Goal: Information Seeking & Learning: Learn about a topic

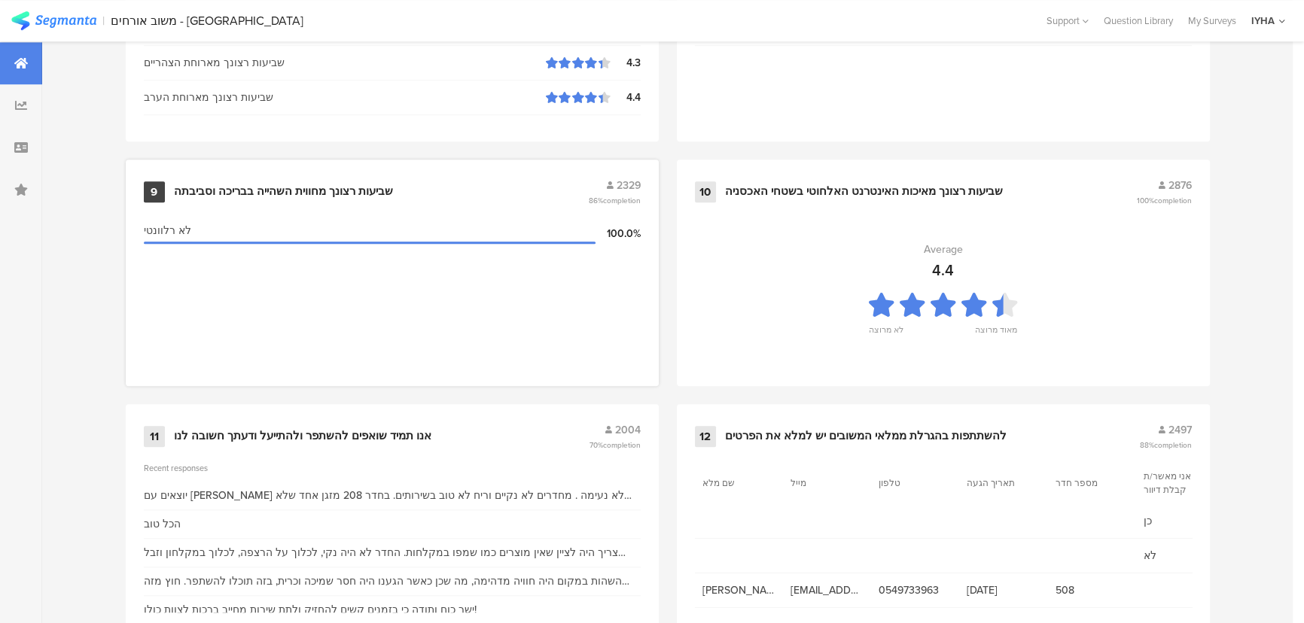
scroll to position [1582, 0]
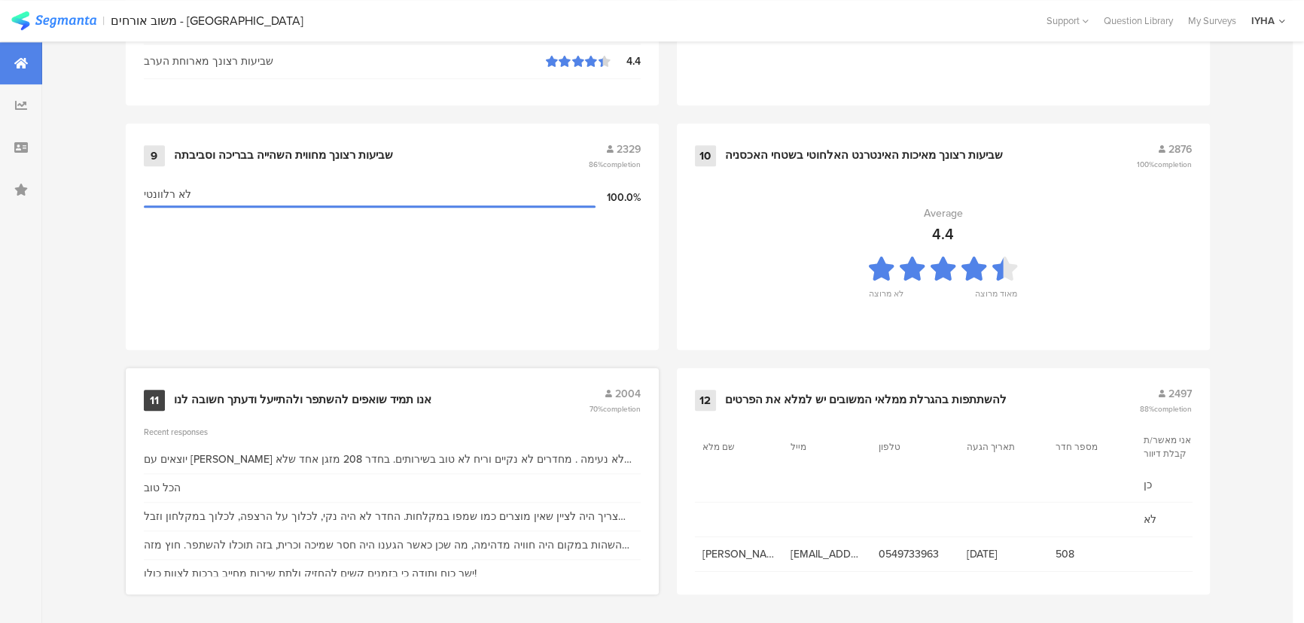
click at [389, 393] on div "אנו תמיד שואפים להשתפר ולהתייעל ודעתך חשובה לנו" at bounding box center [303, 400] width 258 height 15
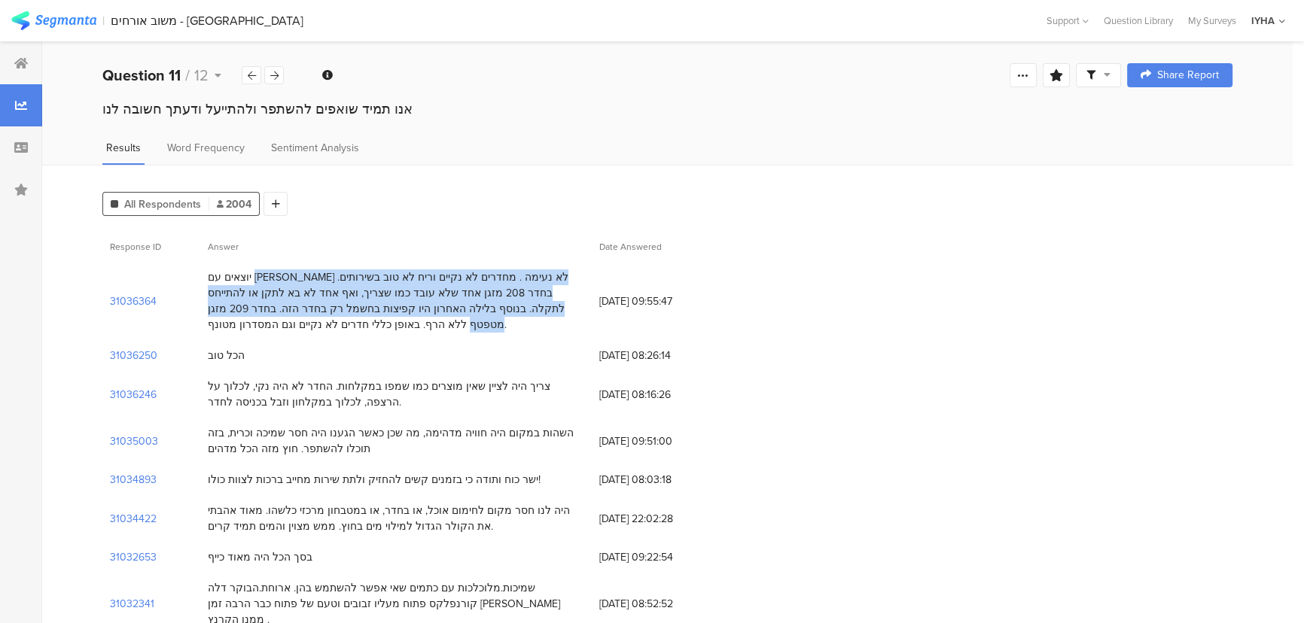
drag, startPoint x: 551, startPoint y: 278, endPoint x: 346, endPoint y: 305, distance: 207.3
click at [346, 314] on div "יוצאים עם [PERSON_NAME] לא נעימה . מחדרים לא נקיים וריח לא טוב בשירותים. בחדר 2…" at bounding box center [396, 301] width 376 height 63
click at [459, 286] on div "יוצאים עם [PERSON_NAME] לא נעימה . מחדרים לא נקיים וריח לא טוב בשירותים. בחדר 2…" at bounding box center [396, 301] width 376 height 63
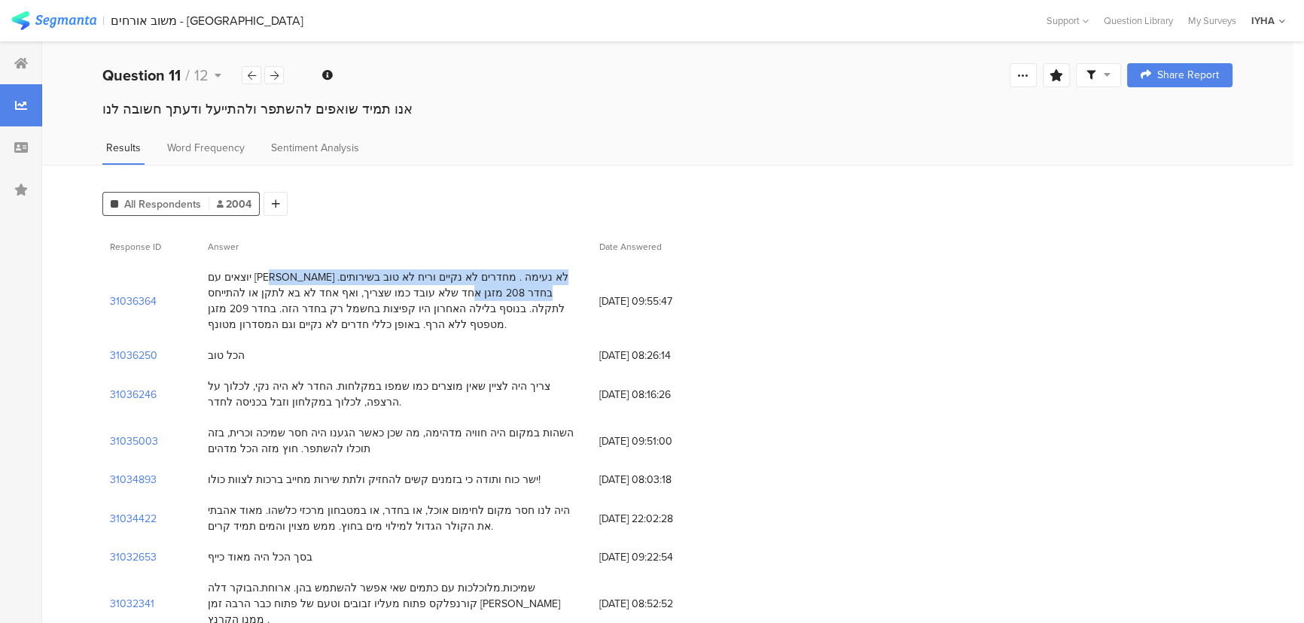
drag, startPoint x: 535, startPoint y: 276, endPoint x: 206, endPoint y: 298, distance: 329.0
click at [206, 298] on div "יוצאים עם [PERSON_NAME] לא נעימה . מחדרים לא נקיים וריח לא טוב בשירותים. בחדר 2…" at bounding box center [396, 301] width 392 height 78
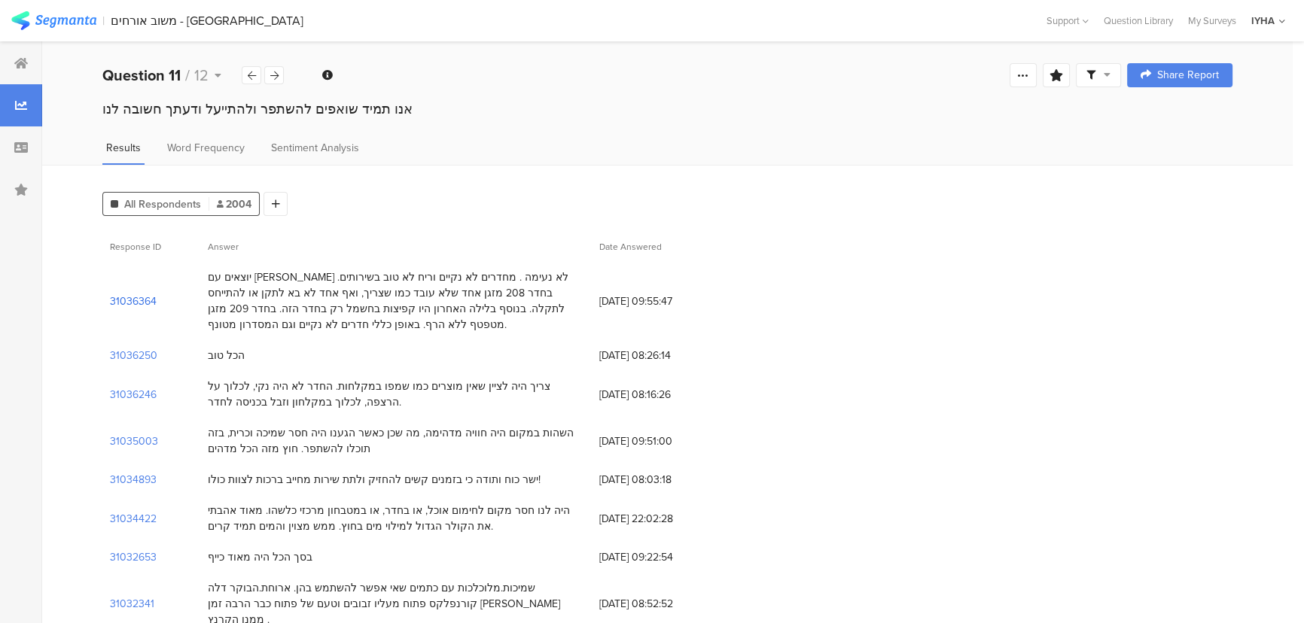
click at [130, 298] on section "31036364" at bounding box center [133, 302] width 47 height 16
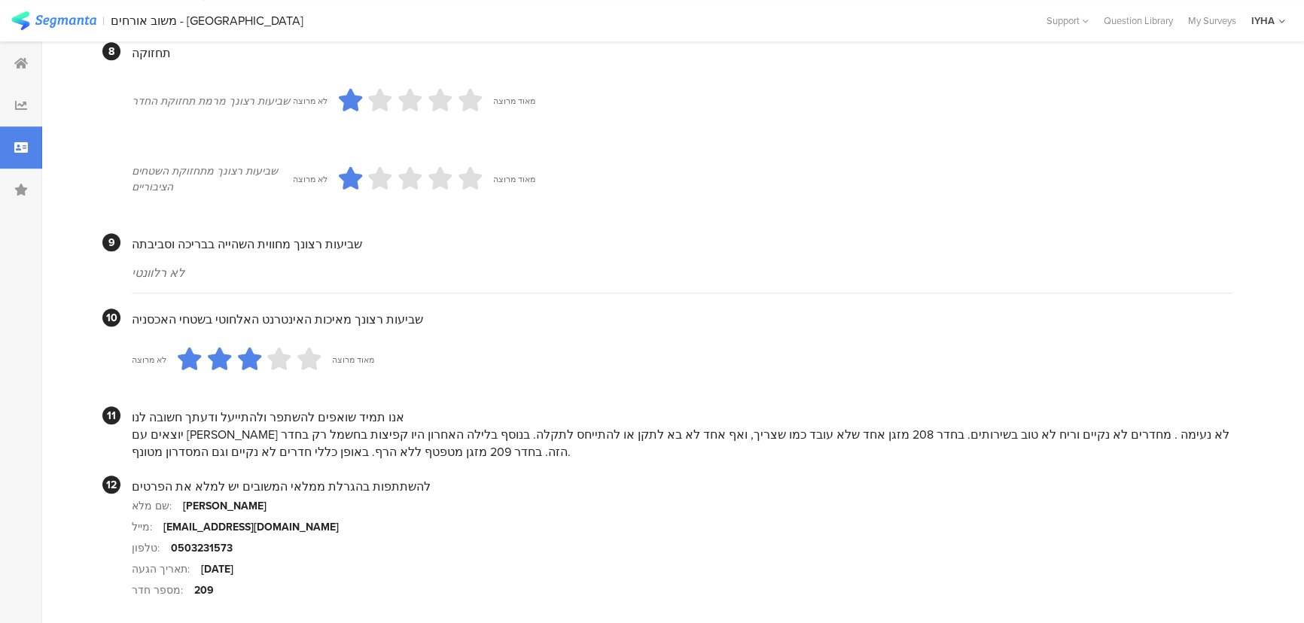
scroll to position [1320, 0]
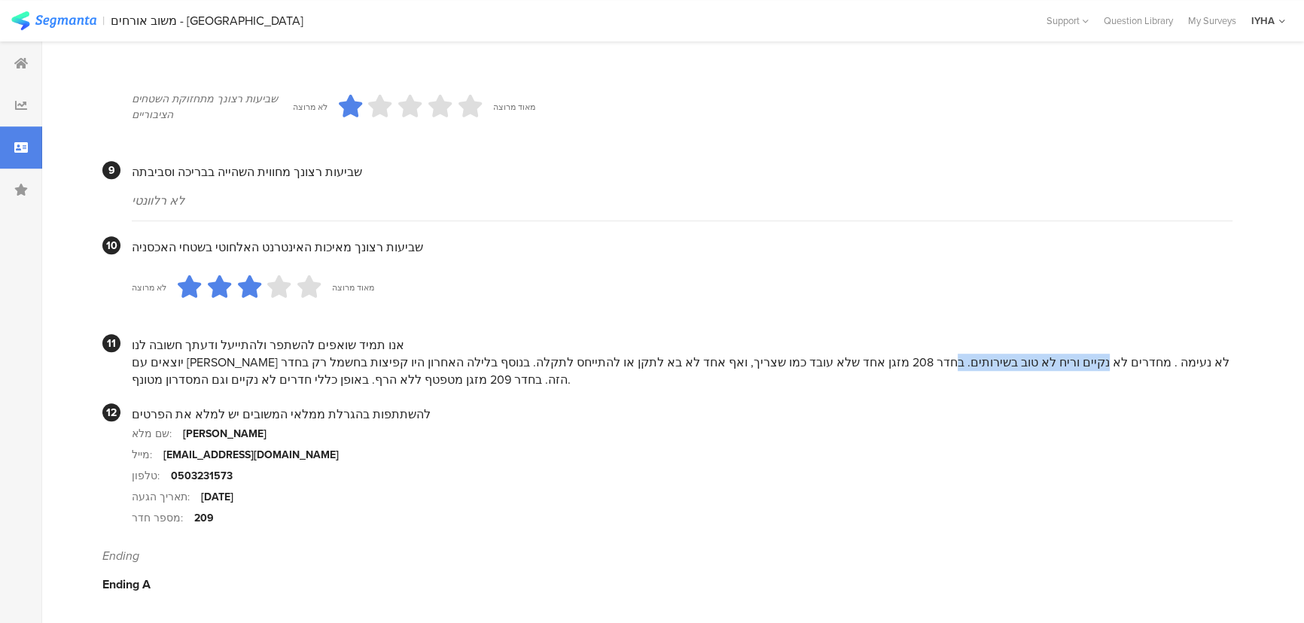
drag, startPoint x: 1041, startPoint y: 359, endPoint x: 896, endPoint y: 361, distance: 145.3
click at [896, 361] on div "יוצאים עם [PERSON_NAME] לא נעימה . מחדרים לא נקיים וריח לא טוב בשירותים. בחדר 2…" at bounding box center [682, 371] width 1101 height 35
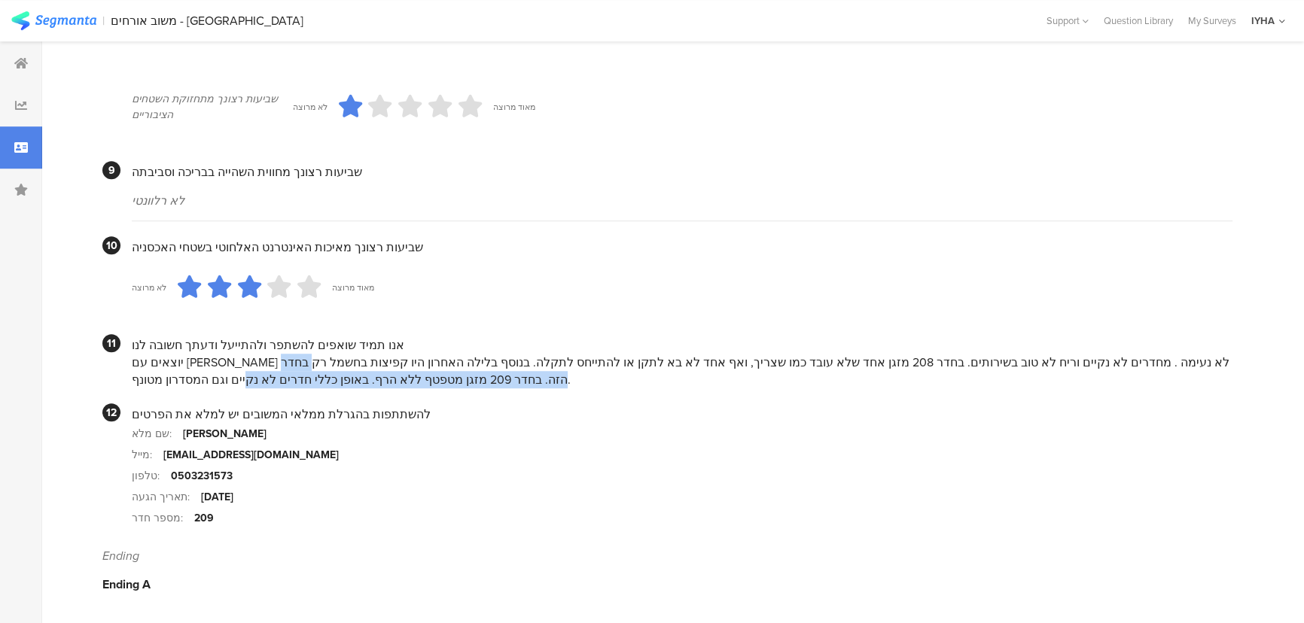
drag, startPoint x: 308, startPoint y: 359, endPoint x: 224, endPoint y: 372, distance: 84.6
click at [224, 372] on div "יוצאים עם [PERSON_NAME] לא נעימה . מחדרים לא נקיים וריח לא טוב בשירותים. בחדר 2…" at bounding box center [682, 371] width 1101 height 35
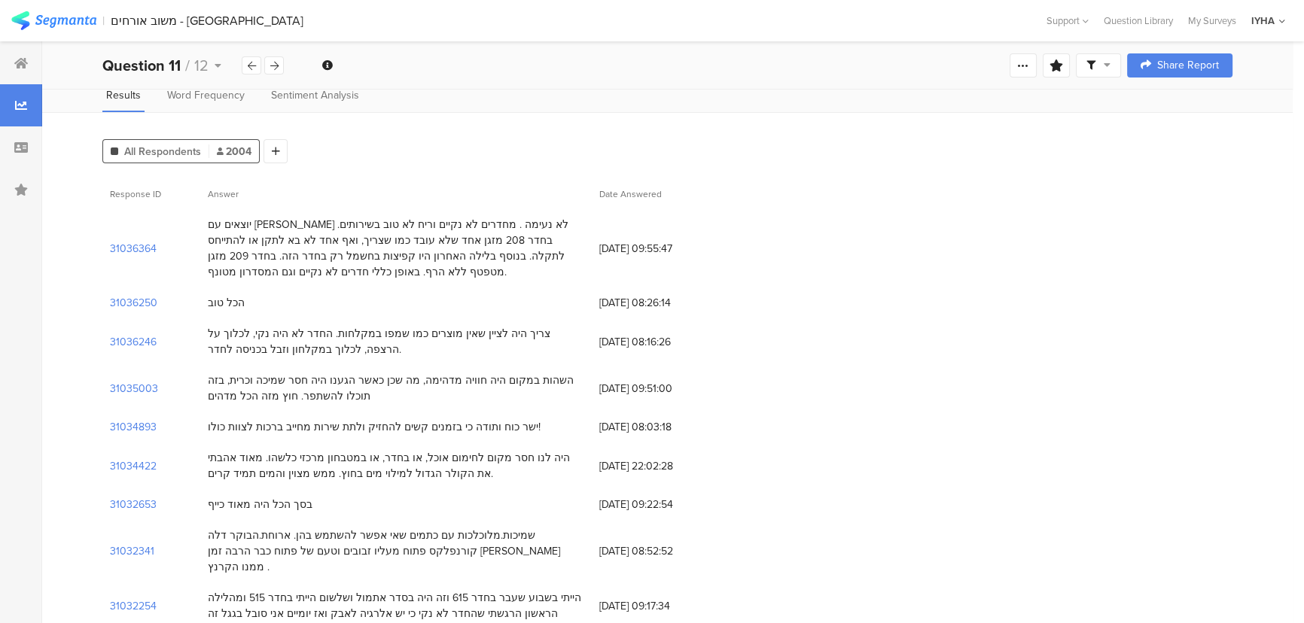
scroll to position [136, 0]
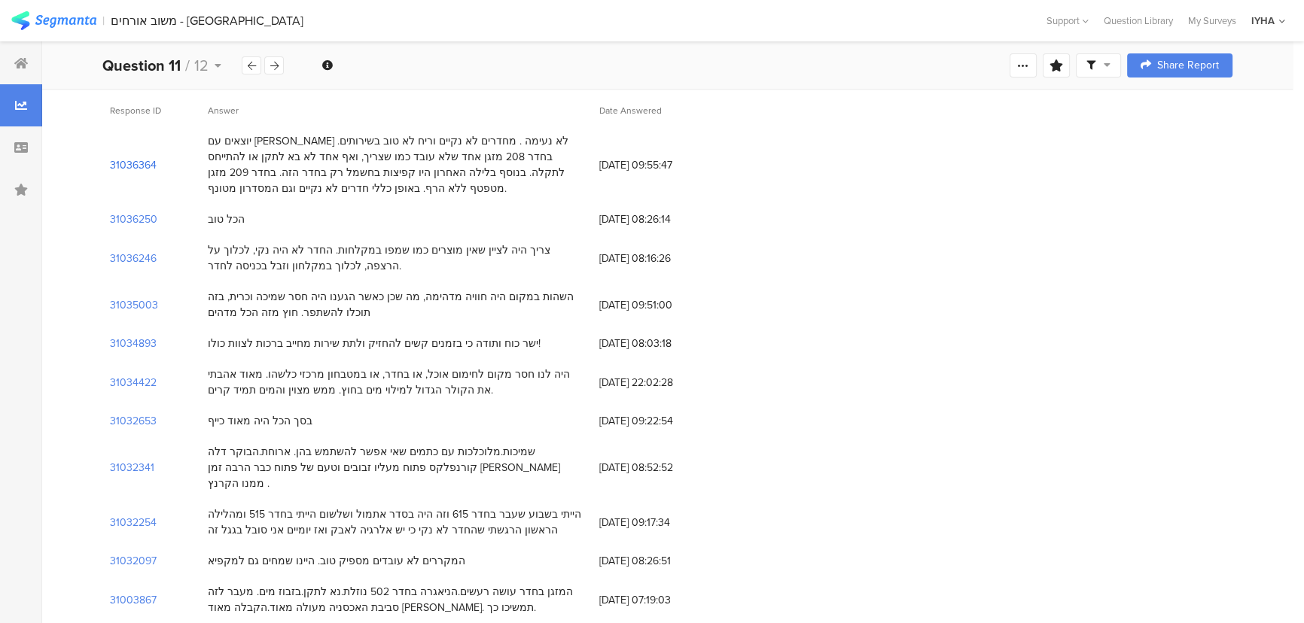
click at [126, 168] on section "31036364" at bounding box center [133, 165] width 47 height 16
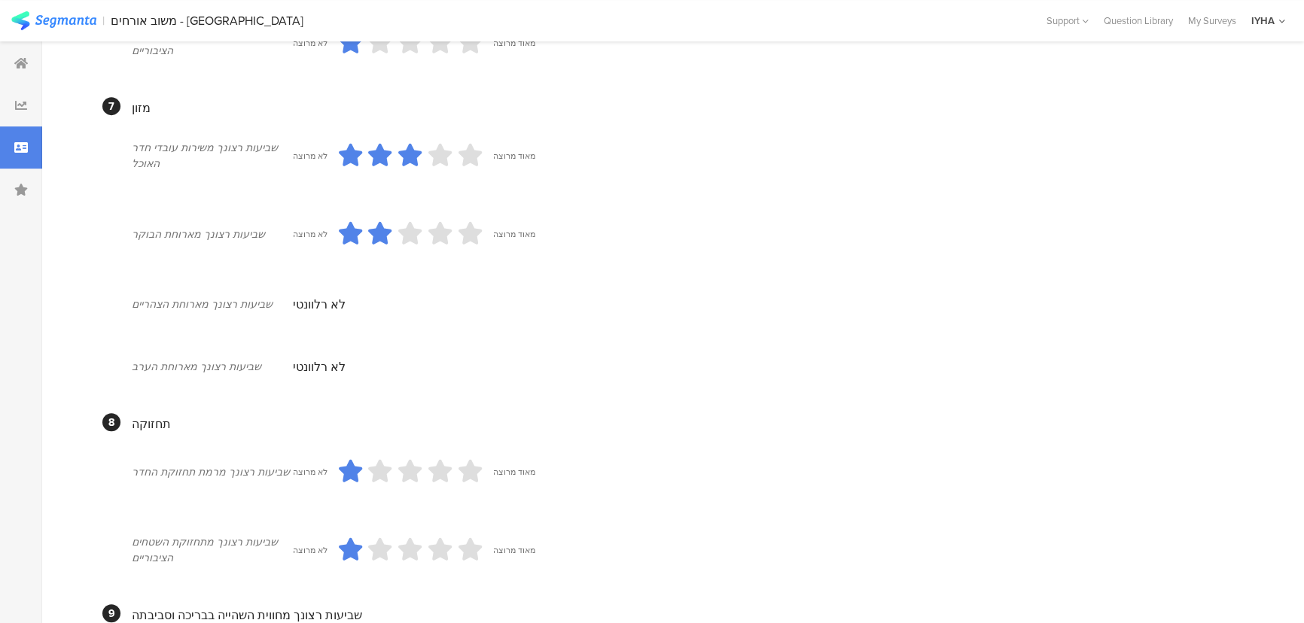
scroll to position [1320, 0]
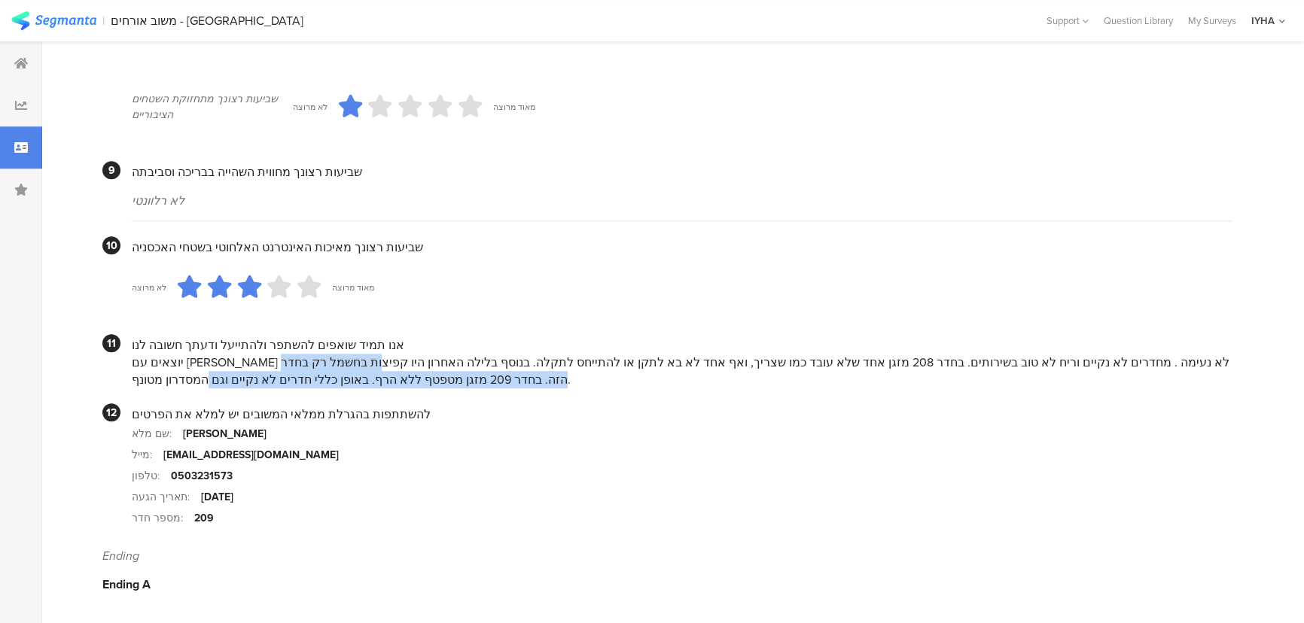
drag, startPoint x: 370, startPoint y: 363, endPoint x: 176, endPoint y: 386, distance: 194.8
click at [178, 383] on div "יוצאים עם [PERSON_NAME] לא נעימה . מחדרים לא נקיים וריח לא טוב בשירותים. בחדר 2…" at bounding box center [682, 371] width 1101 height 35
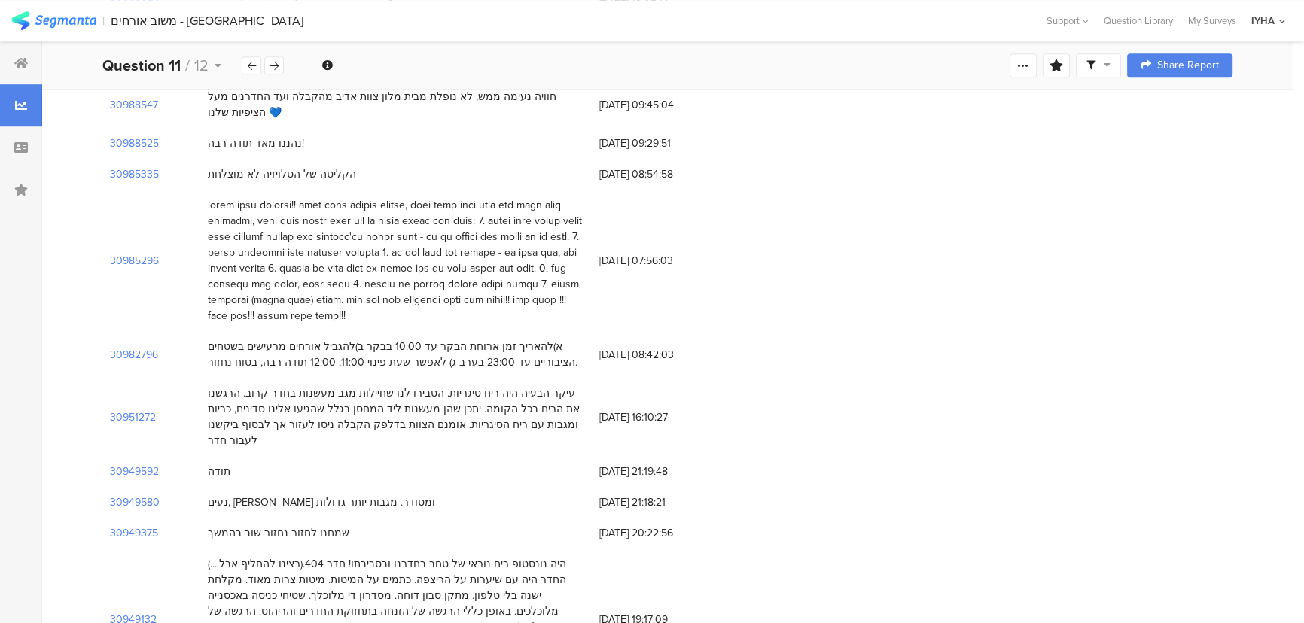
scroll to position [136, 0]
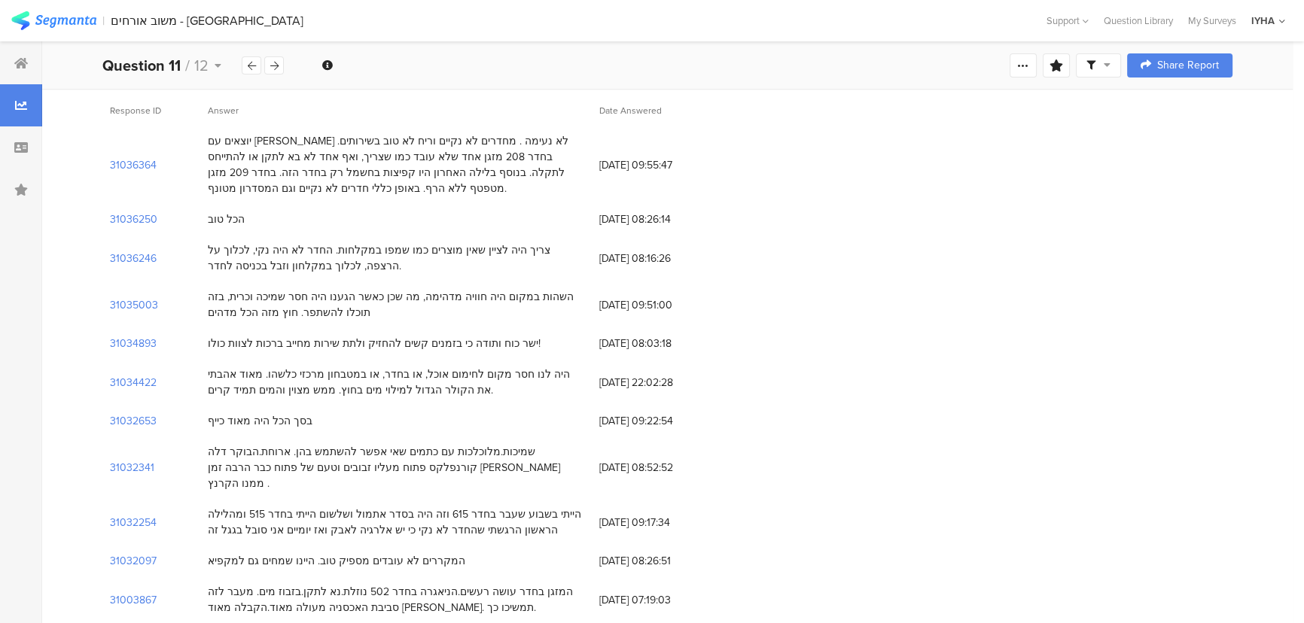
drag, startPoint x: 396, startPoint y: 245, endPoint x: 173, endPoint y: 265, distance: 223.7
click at [173, 265] on div "31036246 צריך היה לציין שאין מוצרים כמו שמפו במקלחות. החדר לא היה נקי, לכלוך על…" at bounding box center [667, 258] width 1130 height 47
click at [136, 255] on section "31036246" at bounding box center [133, 259] width 47 height 16
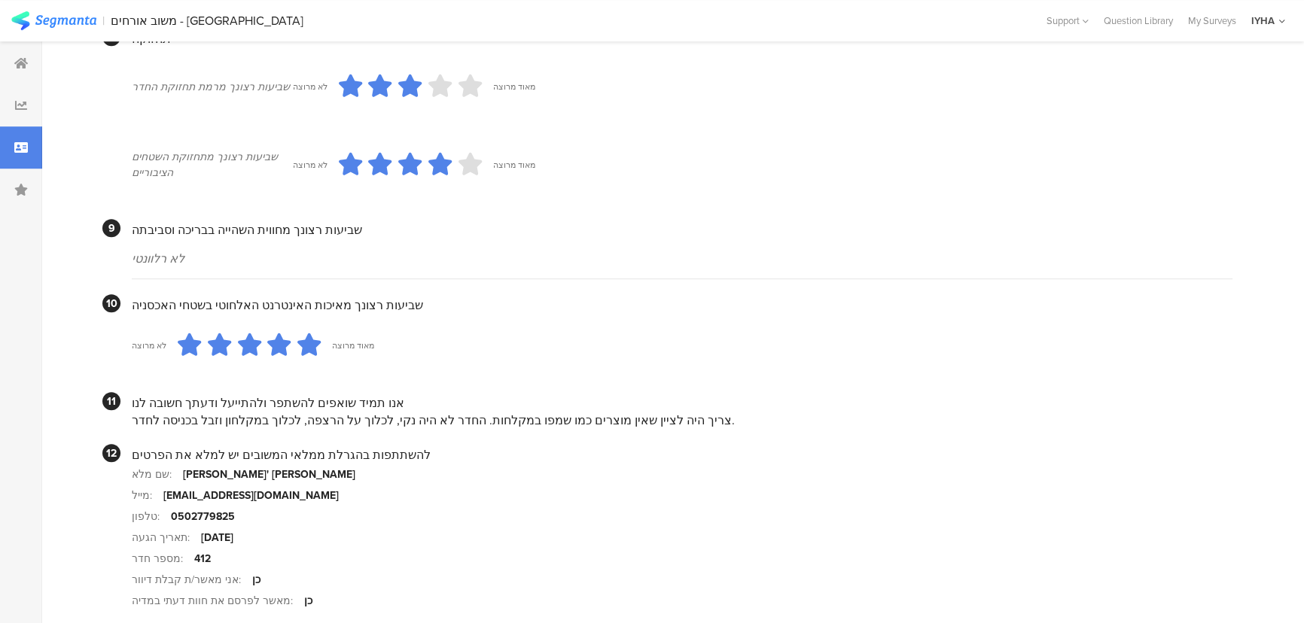
scroll to position [1344, 0]
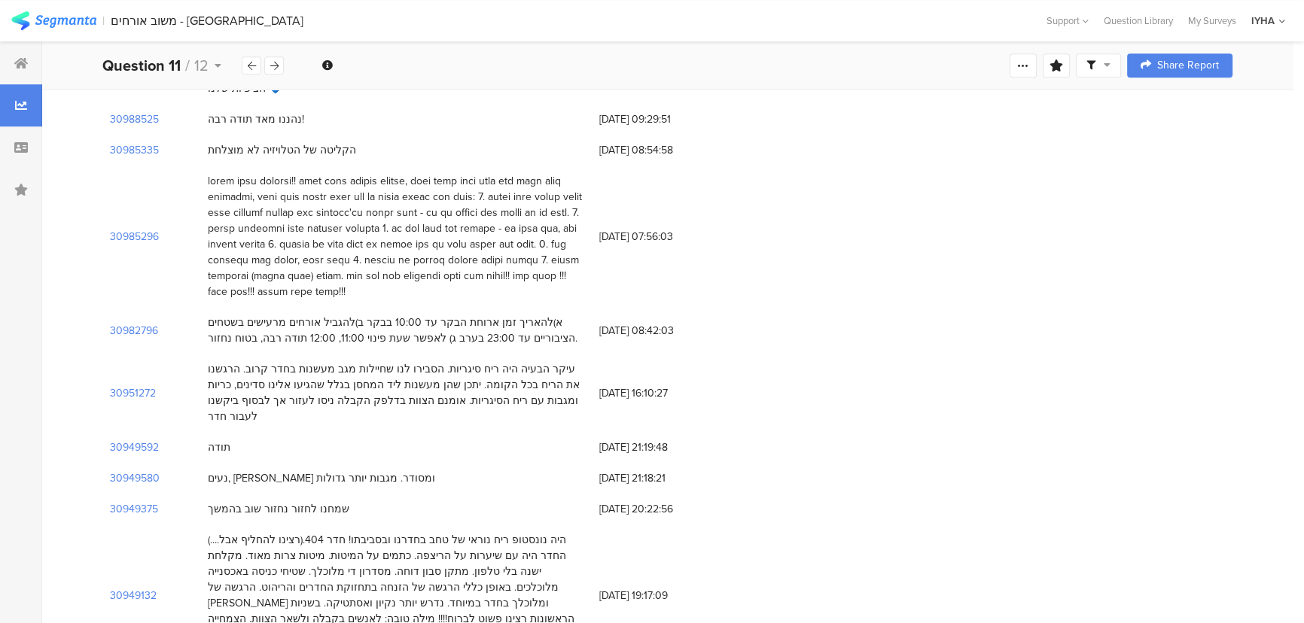
scroll to position [136, 0]
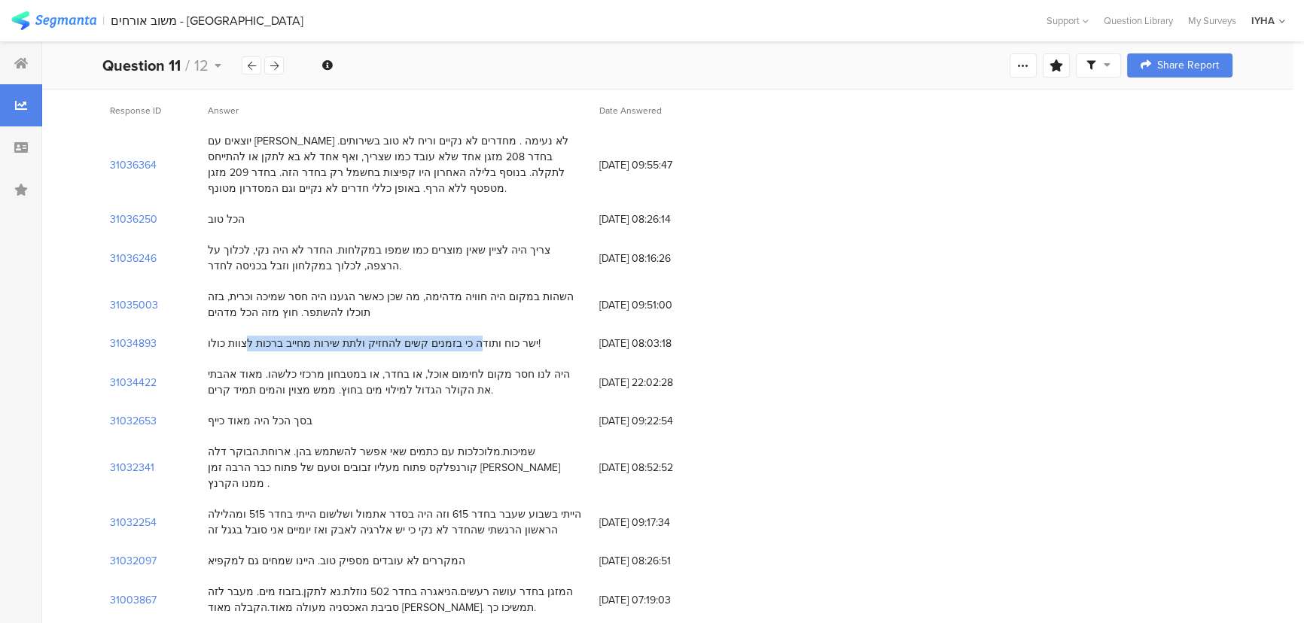
drag, startPoint x: 482, startPoint y: 340, endPoint x: 264, endPoint y: 338, distance: 218.4
click at [264, 338] on div "ישר כוח ותודה כי בזמנים קשים להחזיק ולתת שירות מחייב ברכות לצוות כולו!" at bounding box center [374, 344] width 333 height 16
drag, startPoint x: 508, startPoint y: 291, endPoint x: 320, endPoint y: 266, distance: 189.9
click at [208, 298] on div "השהות במקום היה חוויה מדהימה, מה שכן כאשר הגענו היה חסר שמיכה וכרית, בזה תוכלו …" at bounding box center [396, 305] width 376 height 32
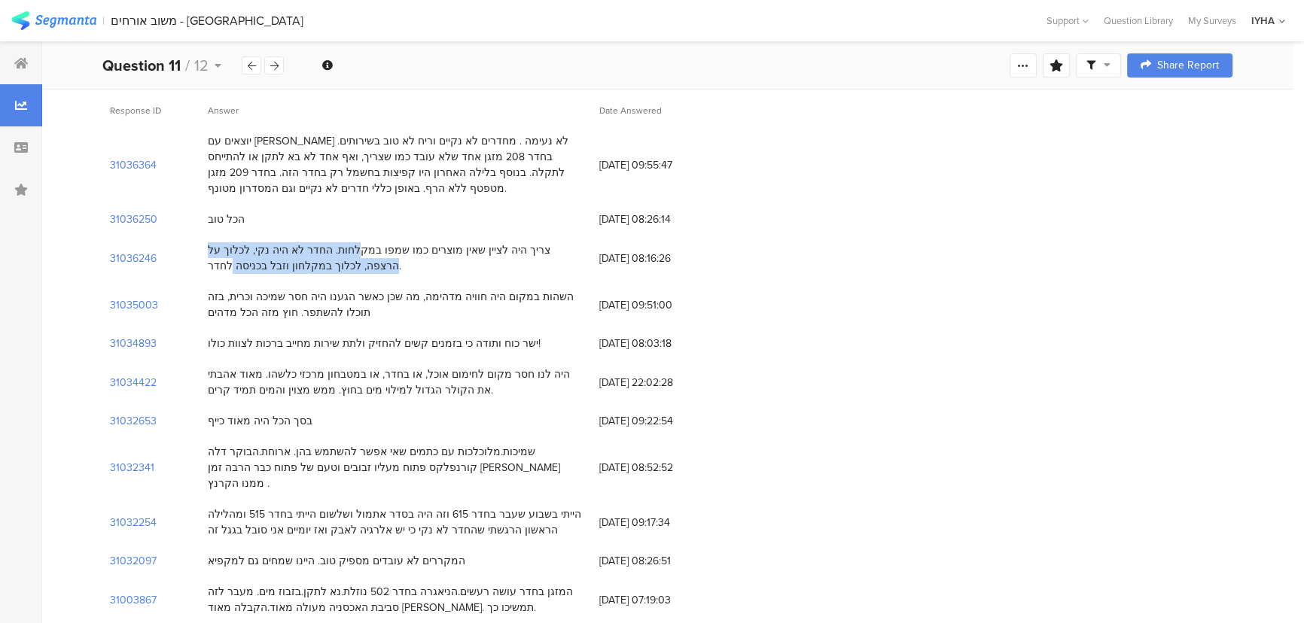
drag, startPoint x: 426, startPoint y: 250, endPoint x: 250, endPoint y: 267, distance: 177.0
click at [250, 267] on div "צריך היה לציין שאין מוצרים כמו שמפו במקלחות. החדר לא היה נקי, לכלוך על הרצפה, ל…" at bounding box center [396, 258] width 376 height 32
click at [458, 252] on div "צריך היה לציין שאין מוצרים כמו שמפו במקלחות. החדר לא היה נקי, לכלוך על הרצפה, ל…" at bounding box center [396, 258] width 376 height 32
drag, startPoint x: 444, startPoint y: 257, endPoint x: 352, endPoint y: 258, distance: 92.6
click at [352, 258] on div "צריך היה לציין שאין מוצרים כמו שמפו במקלחות. החדר לא היה נקי, לכלוך על הרצפה, ל…" at bounding box center [396, 258] width 376 height 32
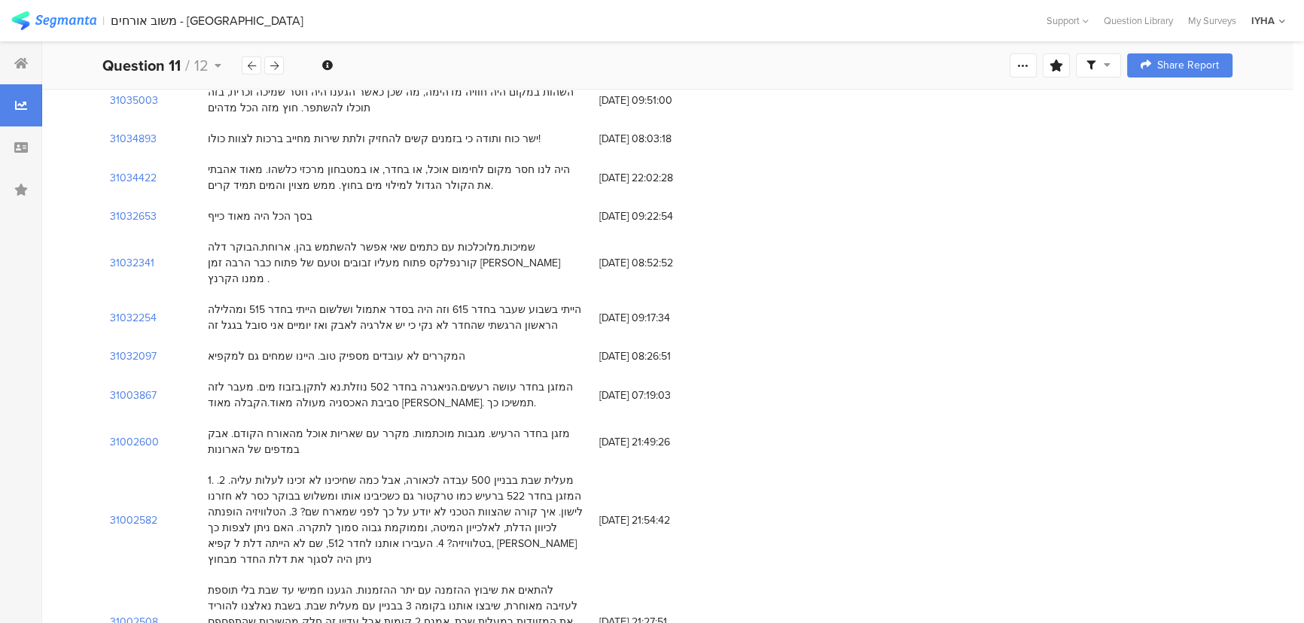
scroll to position [342, 0]
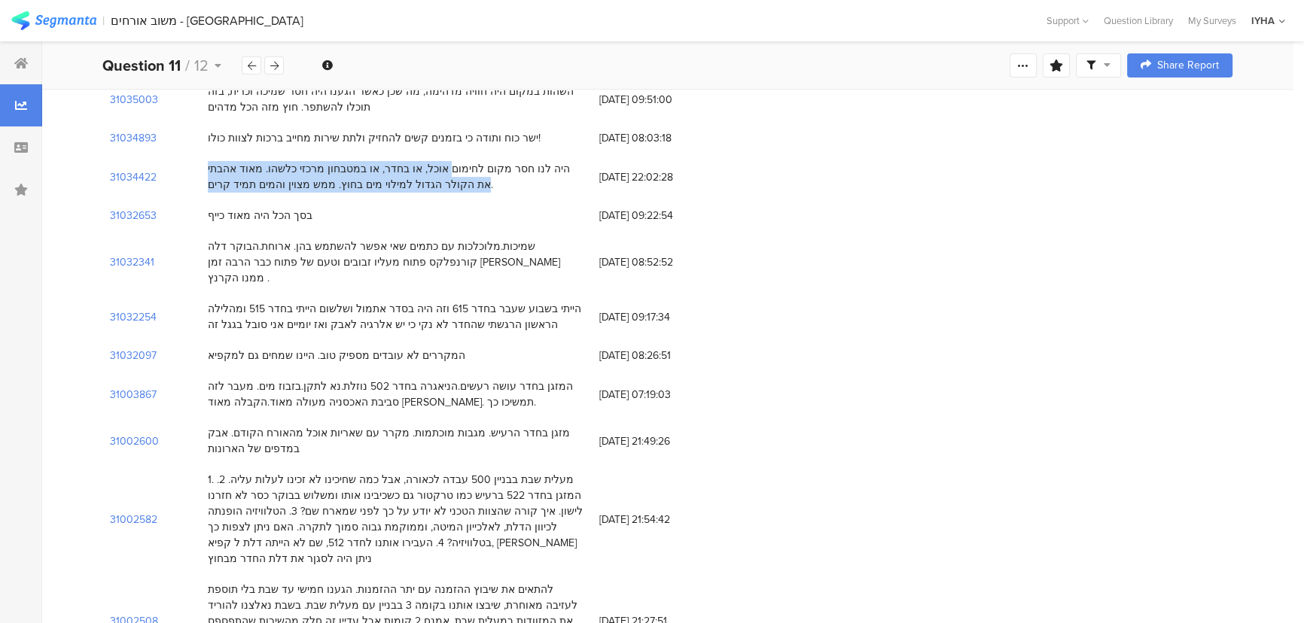
drag, startPoint x: 497, startPoint y: 169, endPoint x: 229, endPoint y: 189, distance: 268.8
click at [229, 189] on div "היה לנו חסר מקום לחימום אוכל, או בחדר, או במטבחון מרכזי כלשהו. מאוד אהבתי את הק…" at bounding box center [396, 177] width 376 height 32
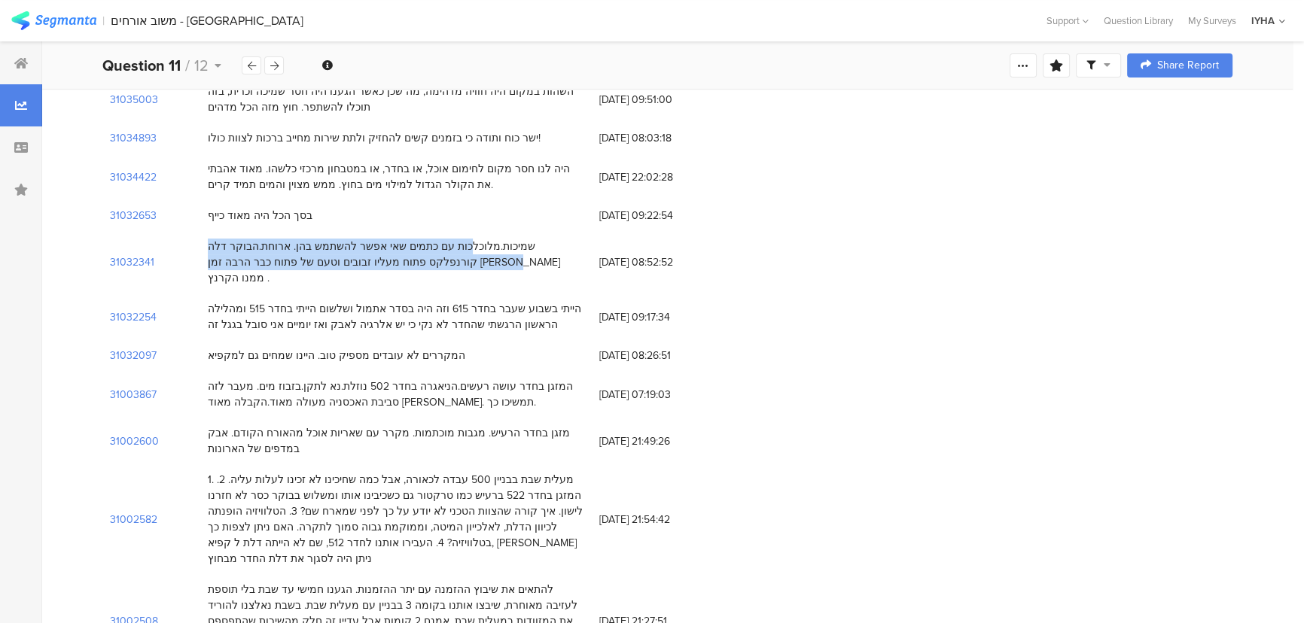
drag, startPoint x: 539, startPoint y: 249, endPoint x: 269, endPoint y: 263, distance: 270.6
click at [269, 263] on div "שמיכות.מלוכלכות עם כתמים שאי אפשר להשתמש בהן. ארוחת.הבוקר דלה קורנפלקס פתוח מעל…" at bounding box center [396, 262] width 376 height 47
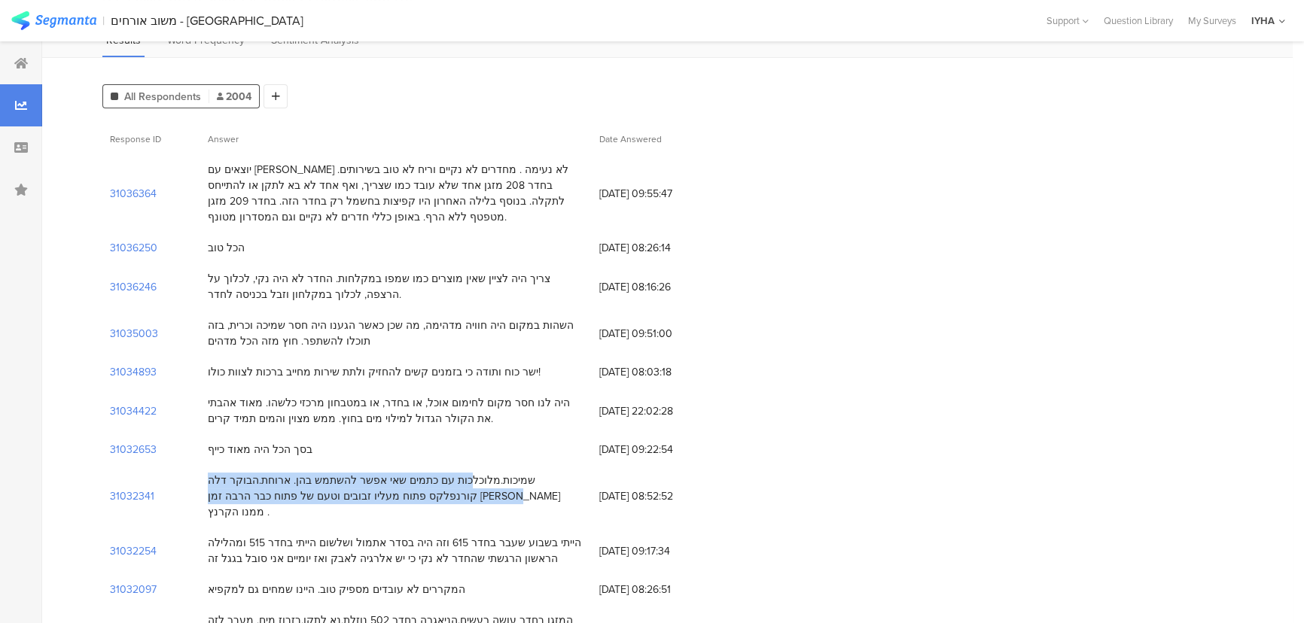
scroll to position [0, 0]
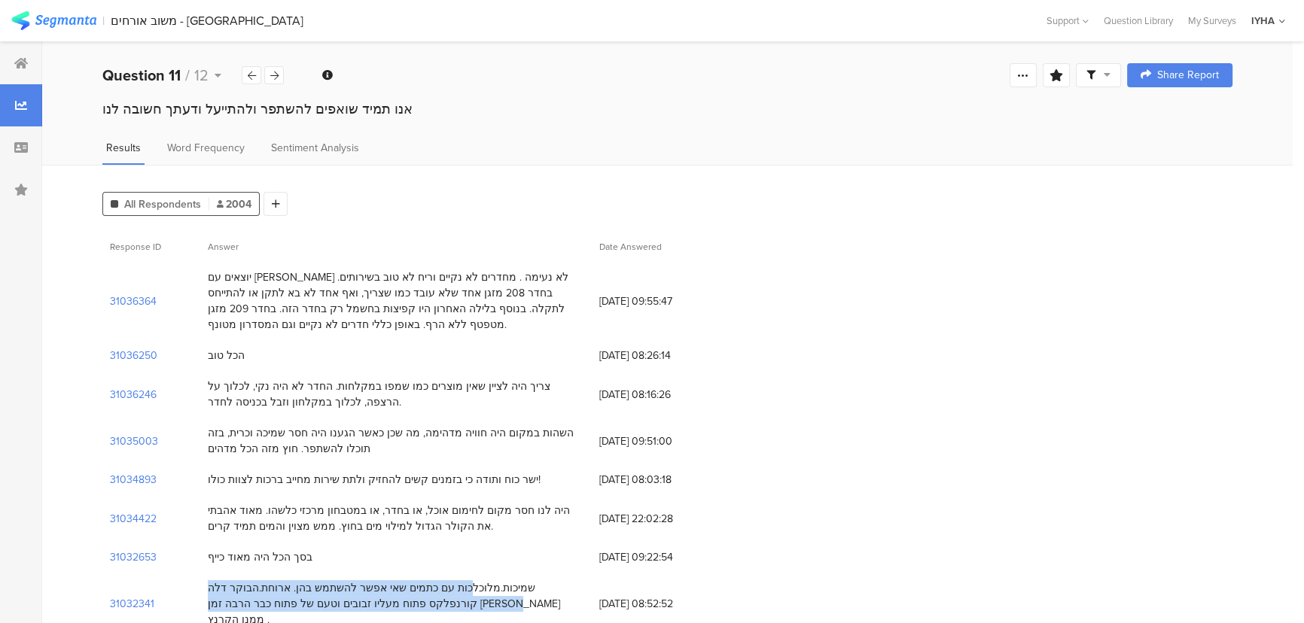
drag, startPoint x: 310, startPoint y: 284, endPoint x: 267, endPoint y: 338, distance: 69.6
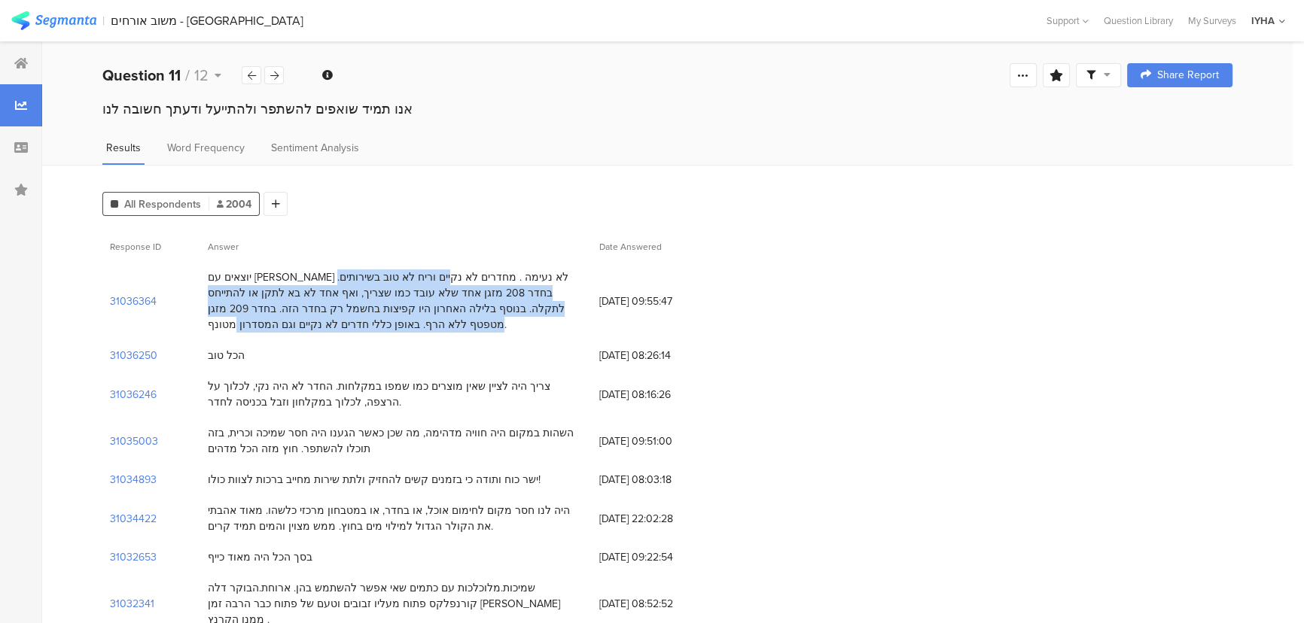
drag, startPoint x: 377, startPoint y: 281, endPoint x: 218, endPoint y: 334, distance: 168.3
click at [218, 334] on div "יוצאים עם [PERSON_NAME] לא נעימה . מחדרים לא נקיים וריח לא טוב בשירותים. בחדר 2…" at bounding box center [396, 301] width 392 height 78
click at [245, 275] on div "יוצאים עם [PERSON_NAME] לא נעימה . מחדרים לא נקיים וריח לא טוב בשירותים. בחדר 2…" at bounding box center [396, 301] width 376 height 63
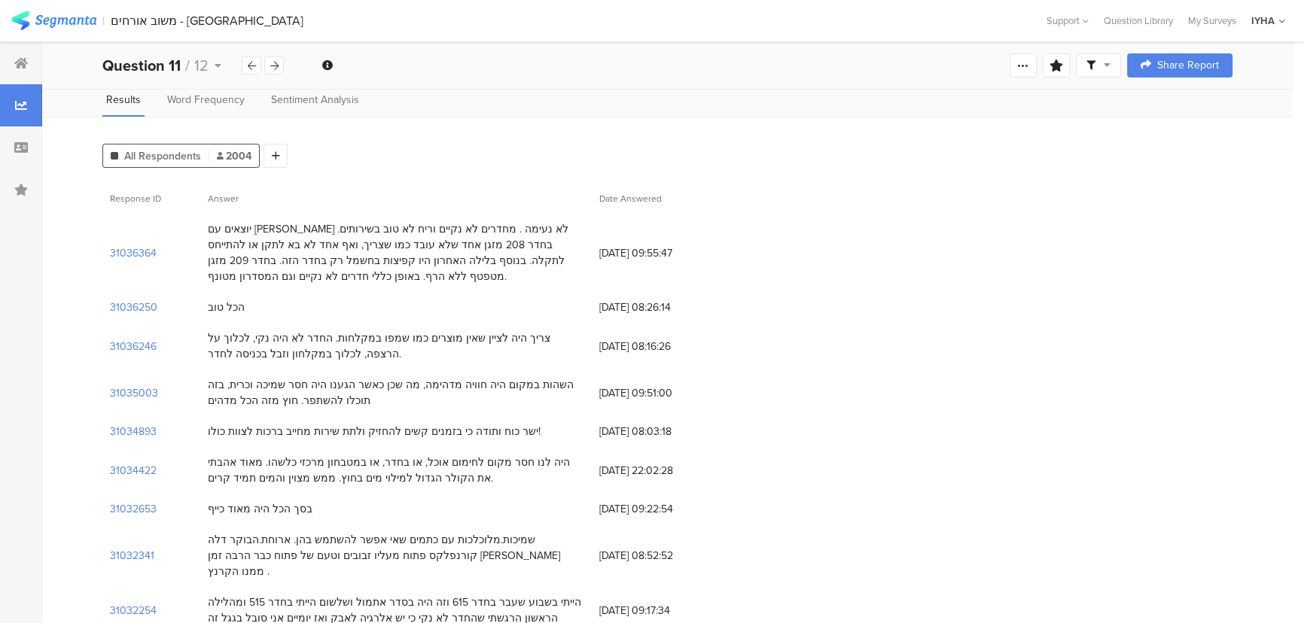
scroll to position [136, 0]
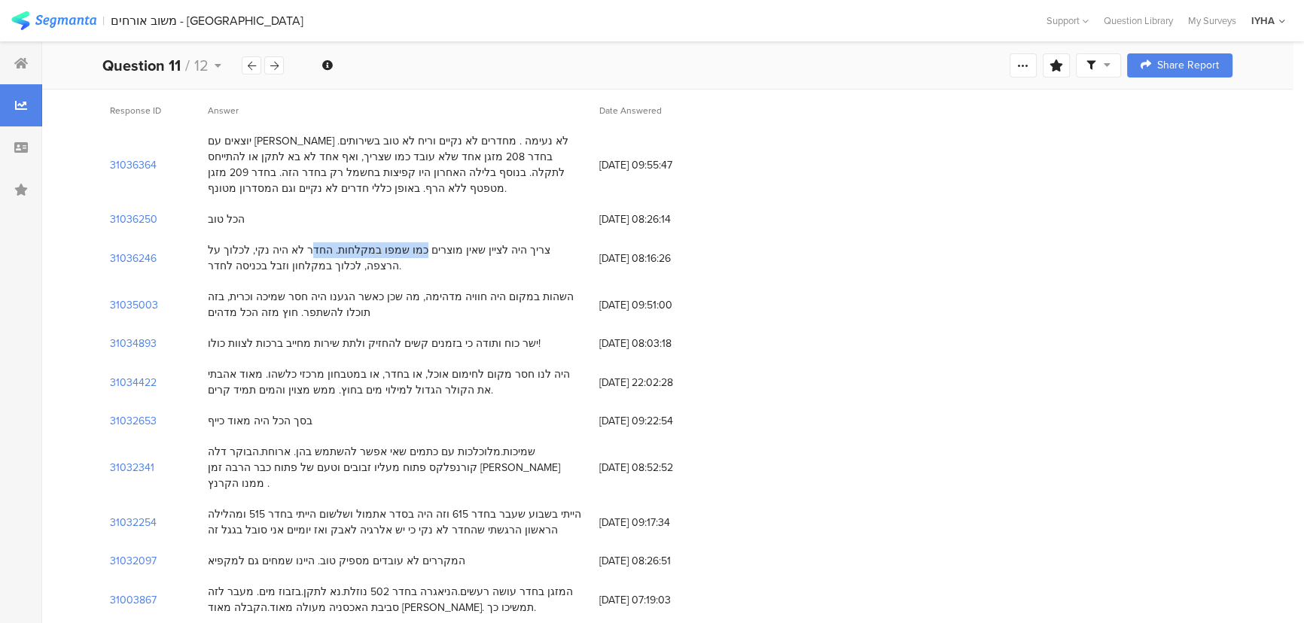
drag, startPoint x: 483, startPoint y: 243, endPoint x: 382, endPoint y: 254, distance: 101.5
click at [382, 254] on div "צריך היה לציין שאין מוצרים כמו שמפו במקלחות. החדר לא היה נקי, לכלוך על הרצפה, ל…" at bounding box center [396, 258] width 376 height 32
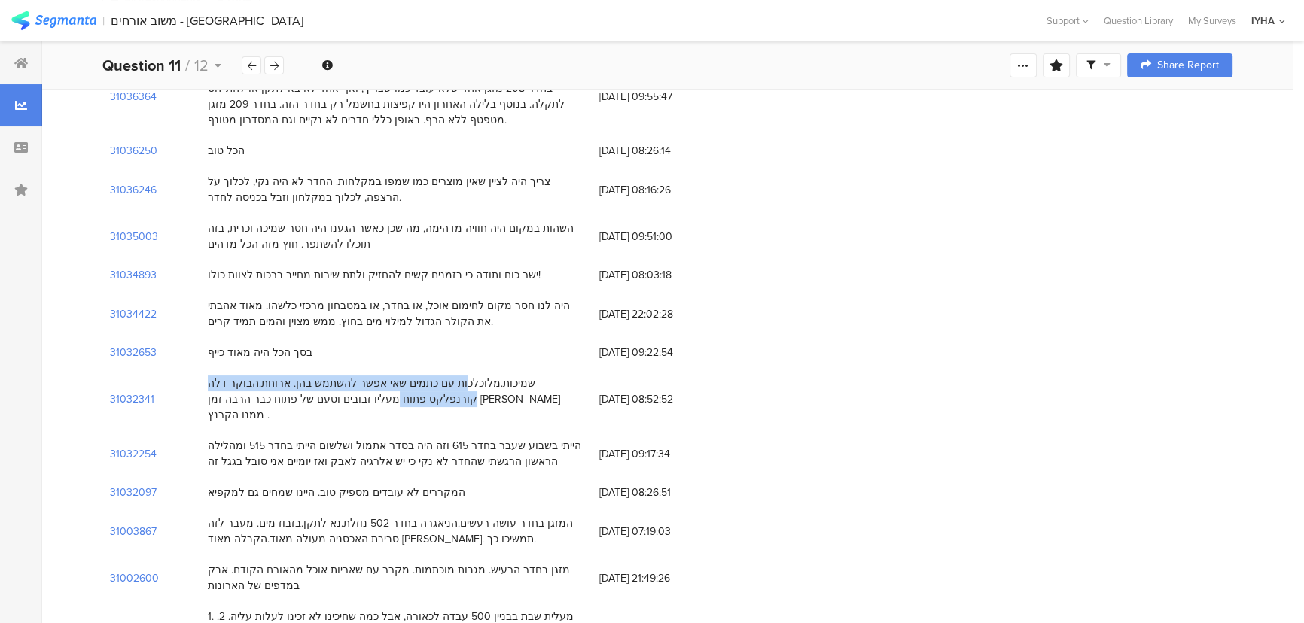
drag, startPoint x: 534, startPoint y: 388, endPoint x: 228, endPoint y: 387, distance: 305.7
click at [228, 387] on div "שמיכות.מלוכלכות עם כתמים שאי אפשר להשתמש בהן. ארוחת.הבוקר דלה קורנפלקס פתוח מעל…" at bounding box center [396, 399] width 376 height 47
drag, startPoint x: 407, startPoint y: 474, endPoint x: 212, endPoint y: 474, distance: 195.0
click at [211, 485] on div "המקררים לא עובדים מספיק טוב. היינו שמחים גם למקפיא" at bounding box center [337, 493] width 258 height 16
drag, startPoint x: 552, startPoint y: 382, endPoint x: 366, endPoint y: 387, distance: 186.0
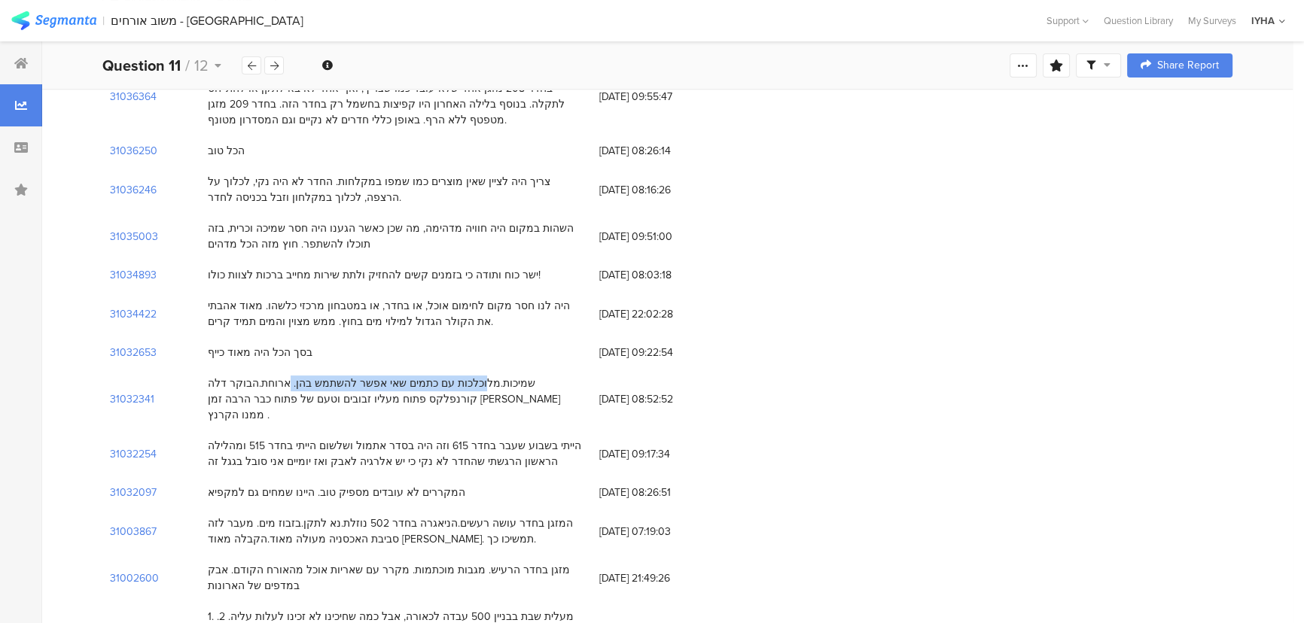
click at [366, 387] on div "שמיכות.מלוכלכות עם כתמים שאי אפשר להשתמש בהן. ארוחת.הבוקר דלה קורנפלקס פתוח מעל…" at bounding box center [396, 399] width 376 height 47
